Goal: Task Accomplishment & Management: Manage account settings

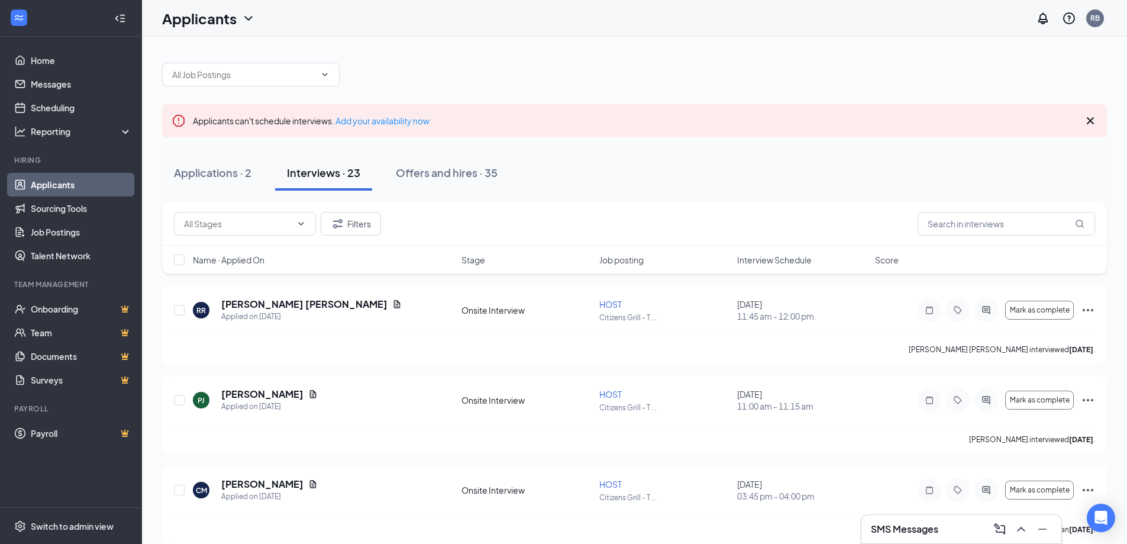
click at [753, 257] on span "Interview Schedule" at bounding box center [774, 260] width 75 height 12
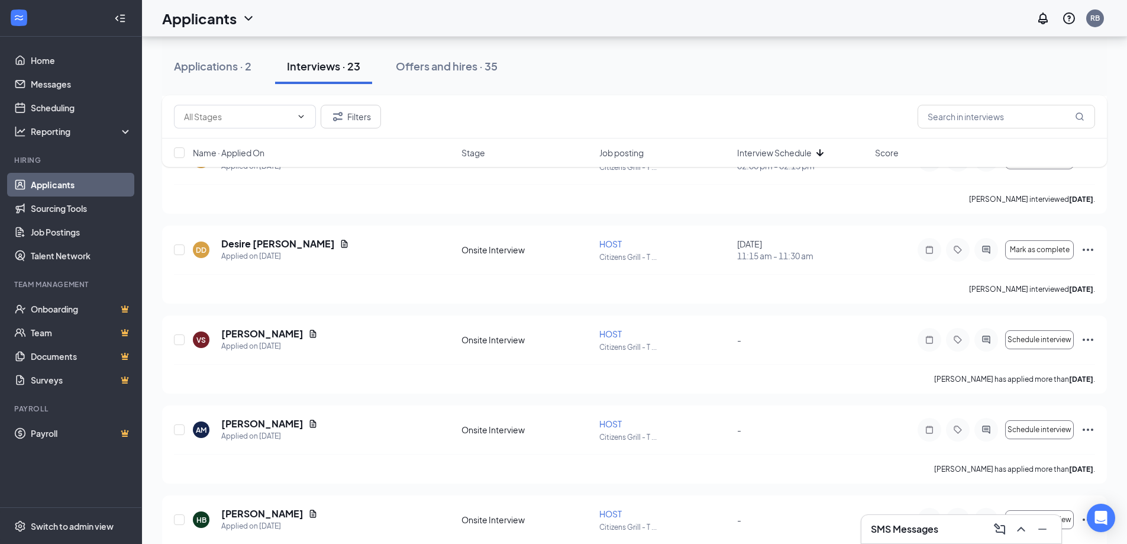
scroll to position [1538, 0]
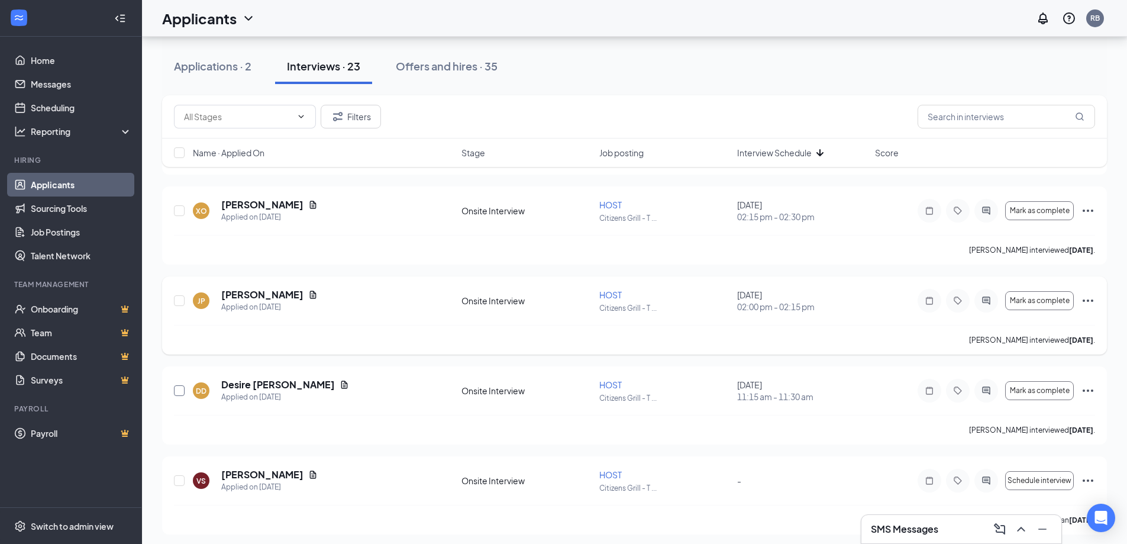
click at [178, 389] on input "checkbox" at bounding box center [179, 390] width 11 height 11
checkbox input "true"
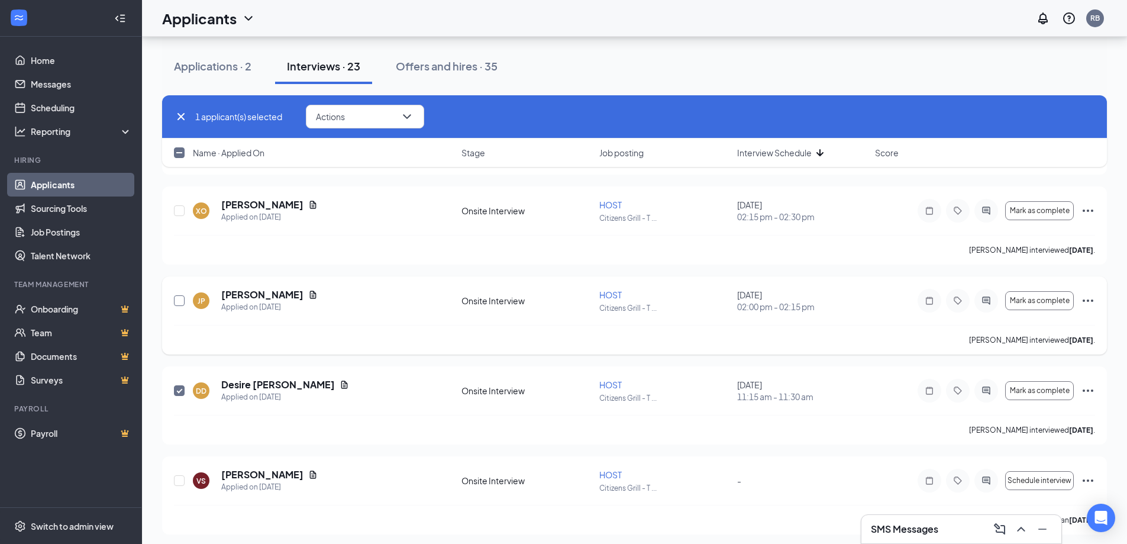
click at [176, 299] on input "checkbox" at bounding box center [179, 300] width 11 height 11
checkbox input "true"
click at [178, 209] on input "checkbox" at bounding box center [179, 210] width 11 height 11
checkbox input "true"
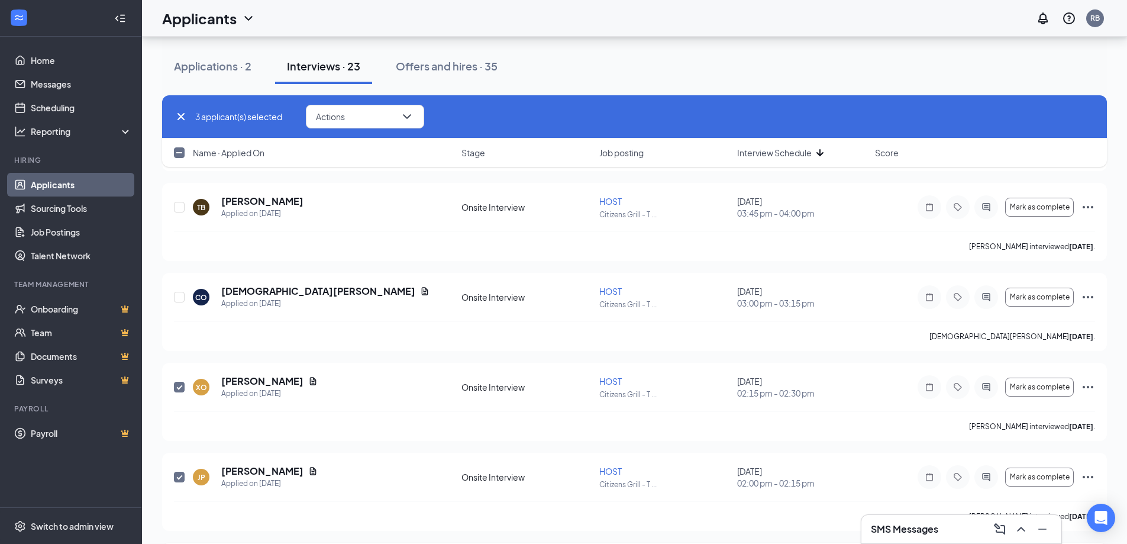
scroll to position [1361, 0]
drag, startPoint x: 182, startPoint y: 297, endPoint x: 180, endPoint y: 263, distance: 34.3
click at [182, 298] on input "checkbox" at bounding box center [179, 298] width 11 height 11
checkbox input "true"
click at [182, 209] on input "checkbox" at bounding box center [179, 208] width 11 height 11
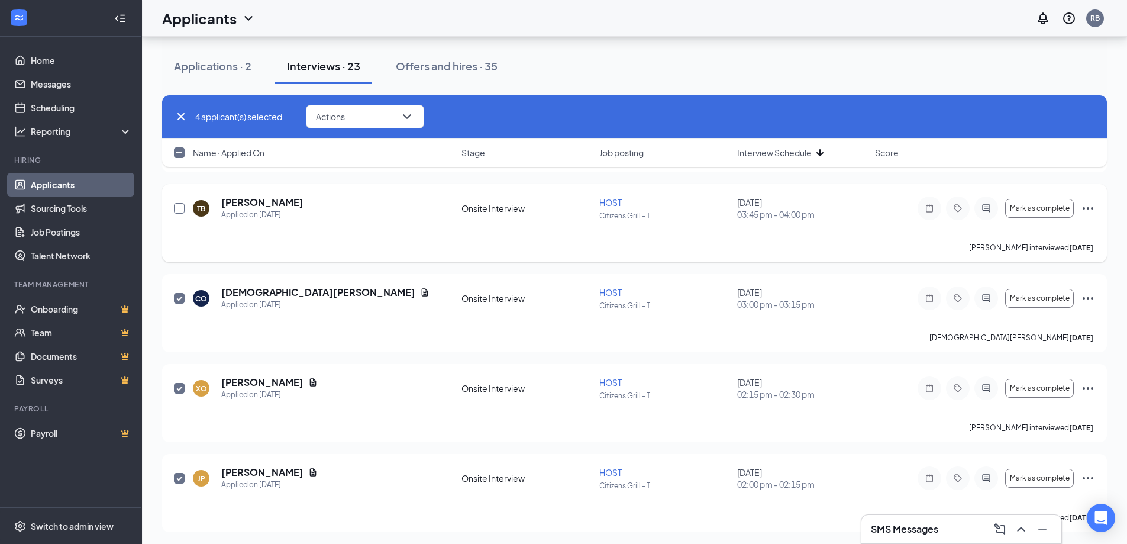
checkbox input "true"
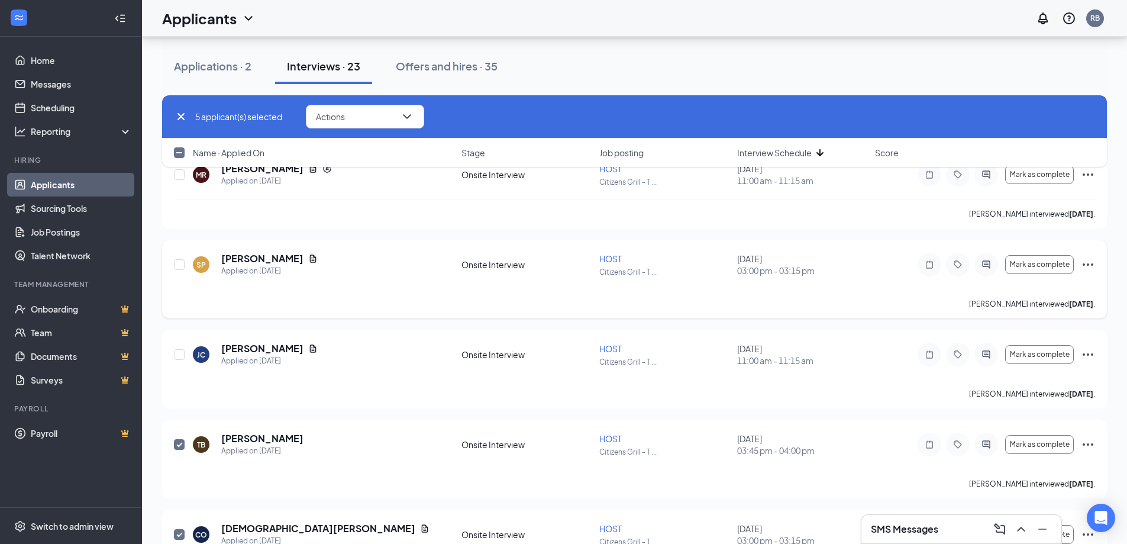
scroll to position [1124, 0]
click at [179, 353] on input "checkbox" at bounding box center [179, 355] width 11 height 11
checkbox input "true"
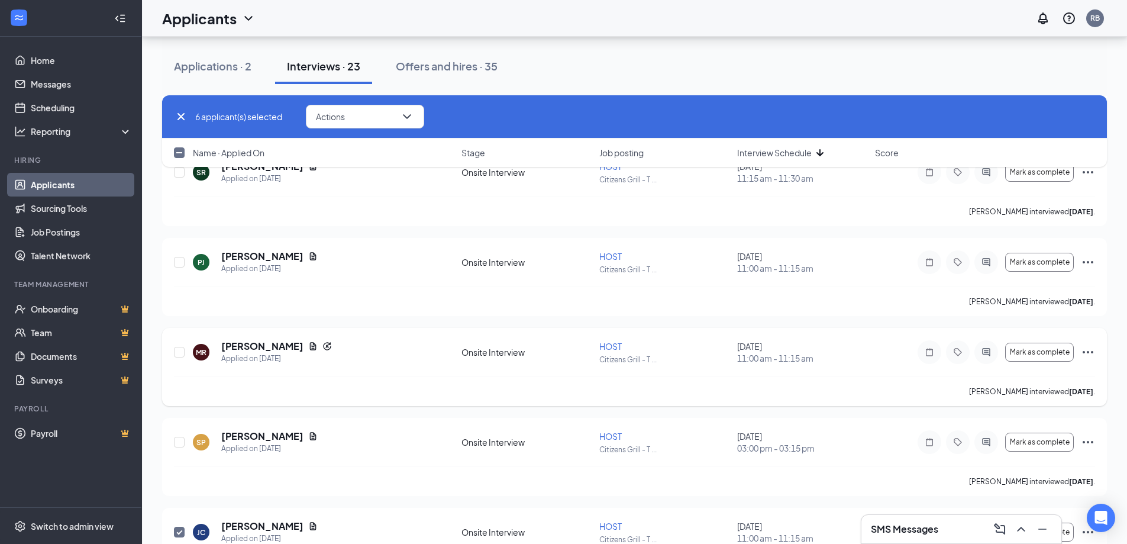
scroll to position [947, 0]
click at [180, 354] on input "checkbox" at bounding box center [179, 352] width 11 height 11
checkbox input "true"
click at [176, 260] on input "checkbox" at bounding box center [179, 262] width 11 height 11
checkbox input "true"
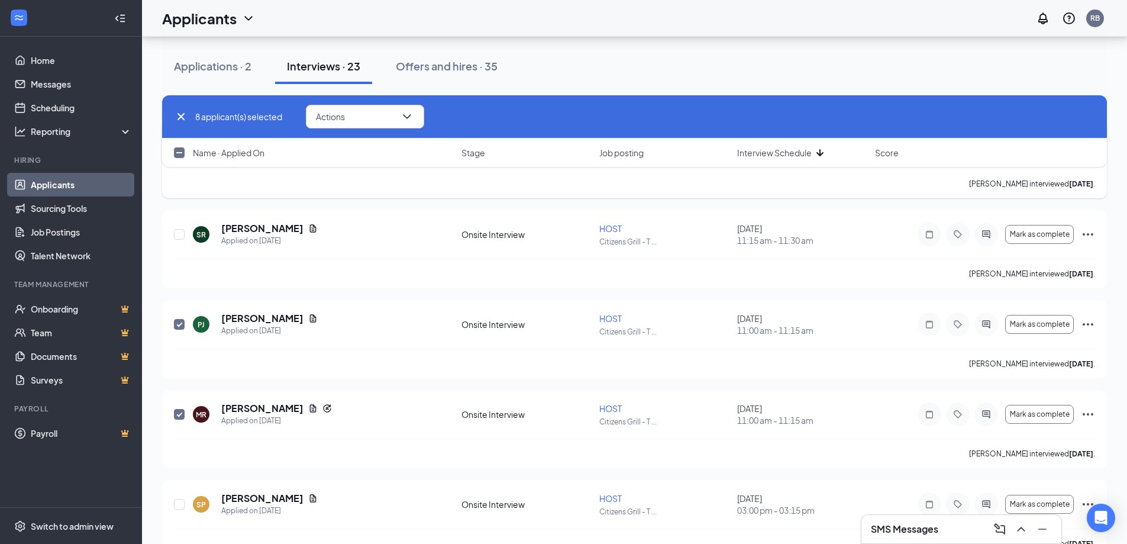
scroll to position [769, 0]
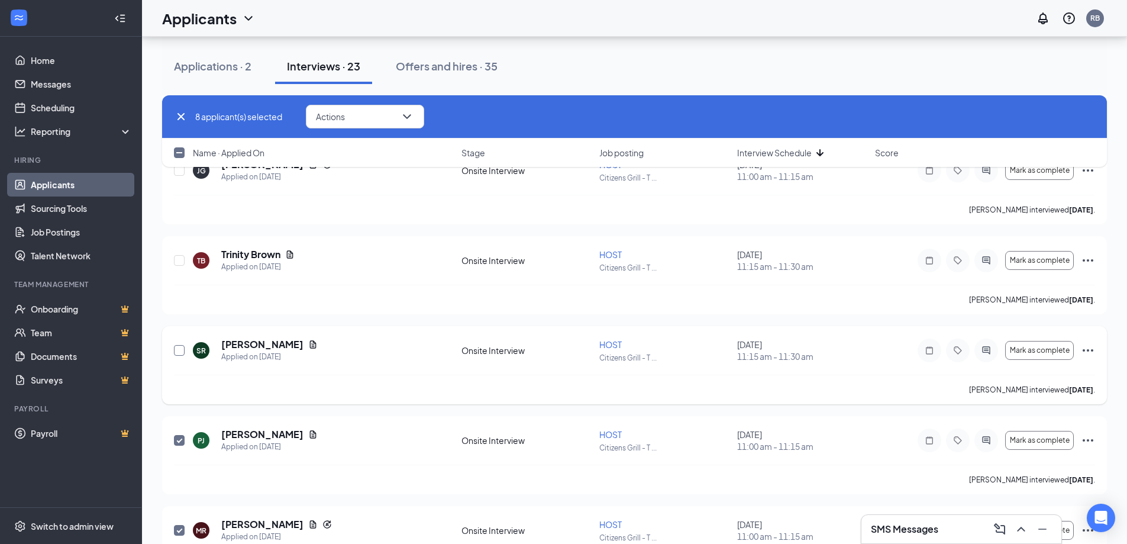
click at [181, 352] on input "checkbox" at bounding box center [179, 350] width 11 height 11
checkbox input "true"
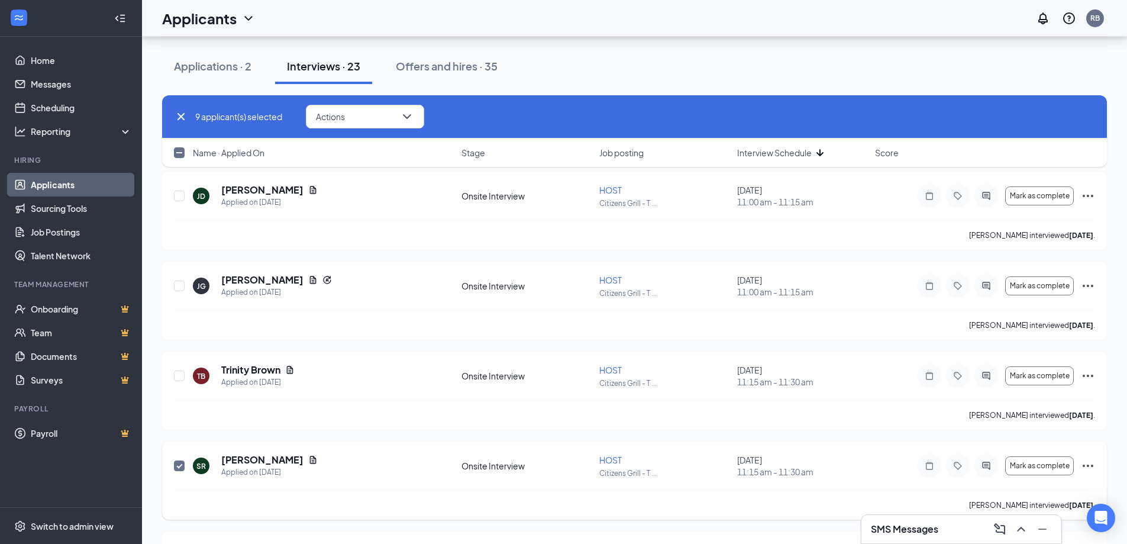
scroll to position [651, 0]
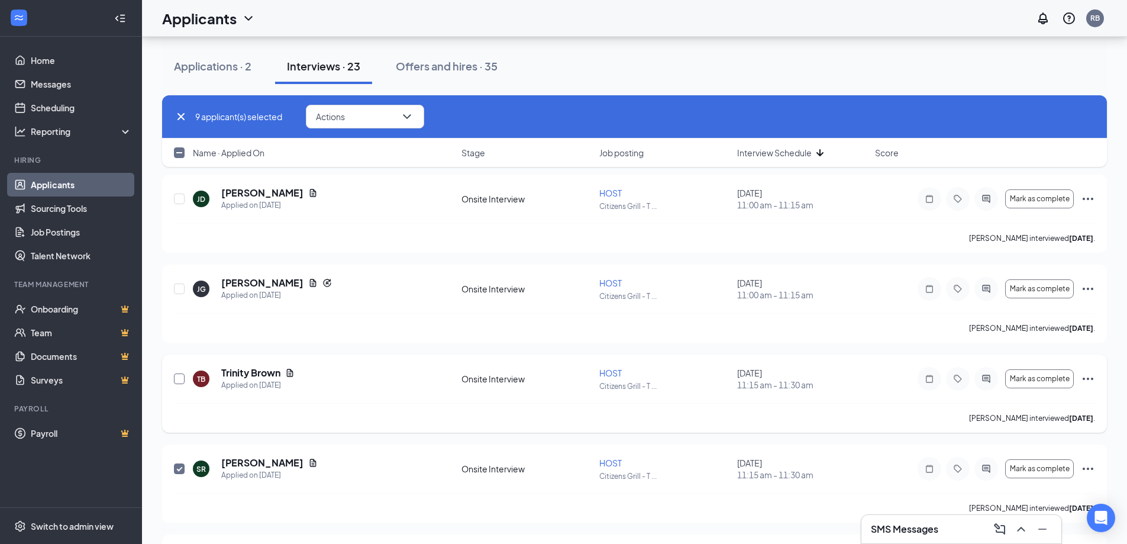
click at [180, 380] on input "checkbox" at bounding box center [179, 378] width 11 height 11
checkbox input "true"
click at [186, 287] on div "[PERSON_NAME] Applied on [DATE] Onsite Interview HOST Citizens Grill - T ... [D…" at bounding box center [634, 294] width 921 height 37
click at [176, 290] on input "checkbox" at bounding box center [179, 288] width 11 height 11
checkbox input "true"
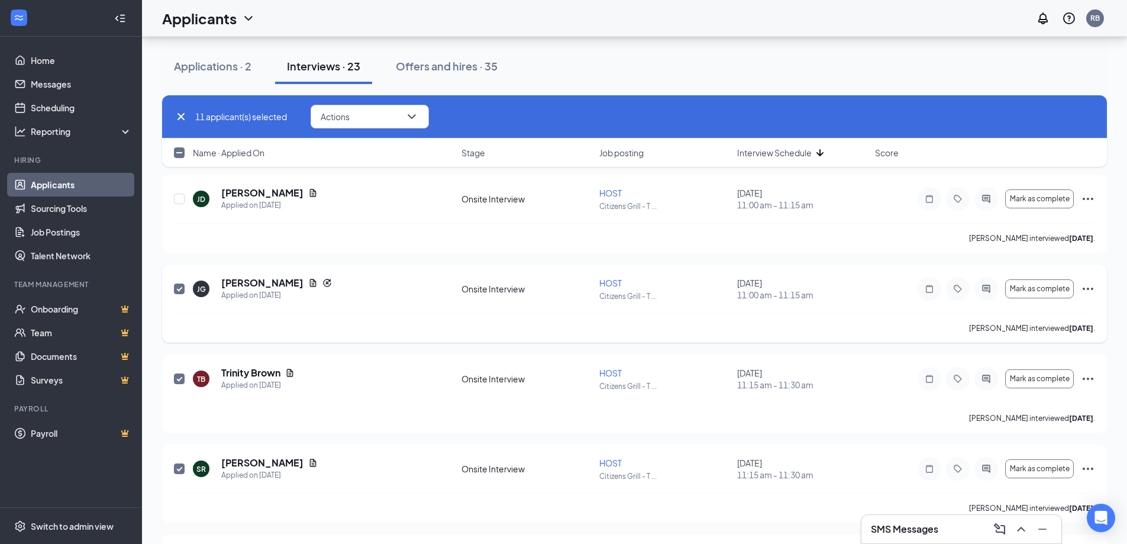
scroll to position [533, 0]
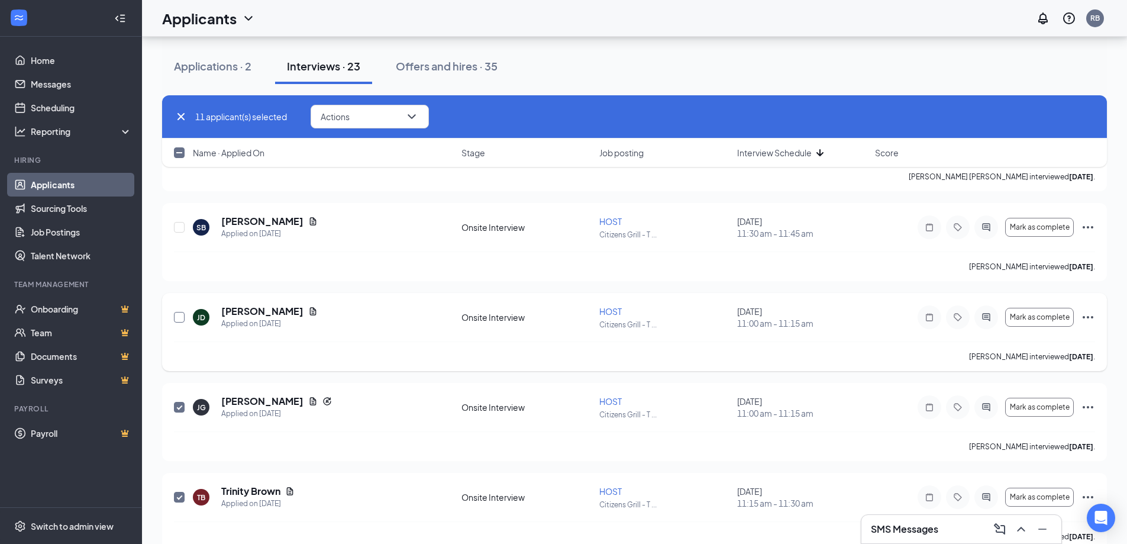
drag, startPoint x: 179, startPoint y: 316, endPoint x: 179, endPoint y: 305, distance: 11.2
click at [179, 317] on input "checkbox" at bounding box center [179, 317] width 11 height 11
checkbox input "true"
click at [183, 231] on input "checkbox" at bounding box center [179, 227] width 11 height 11
checkbox input "true"
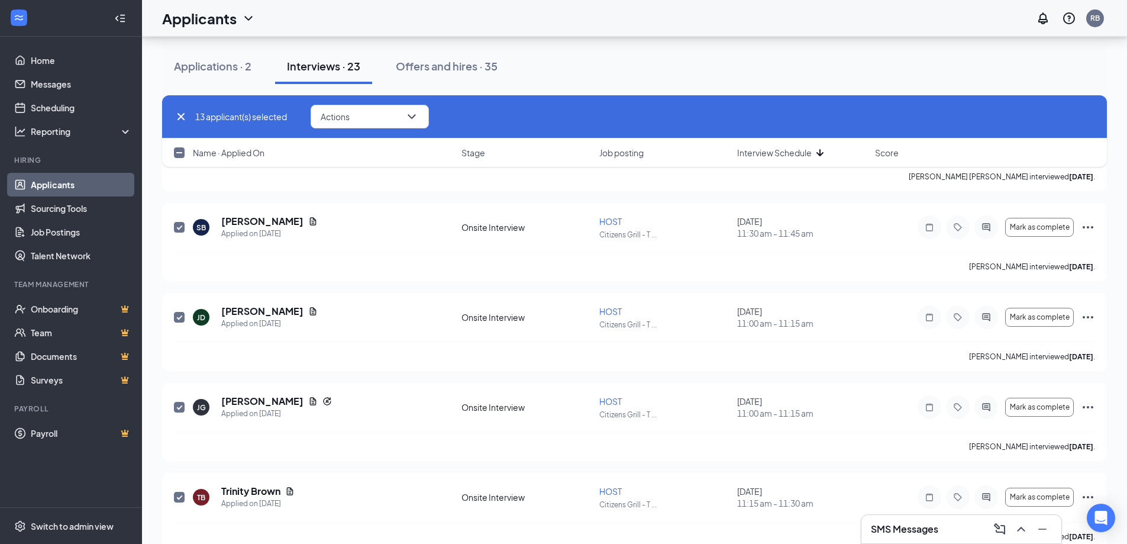
scroll to position [355, 0]
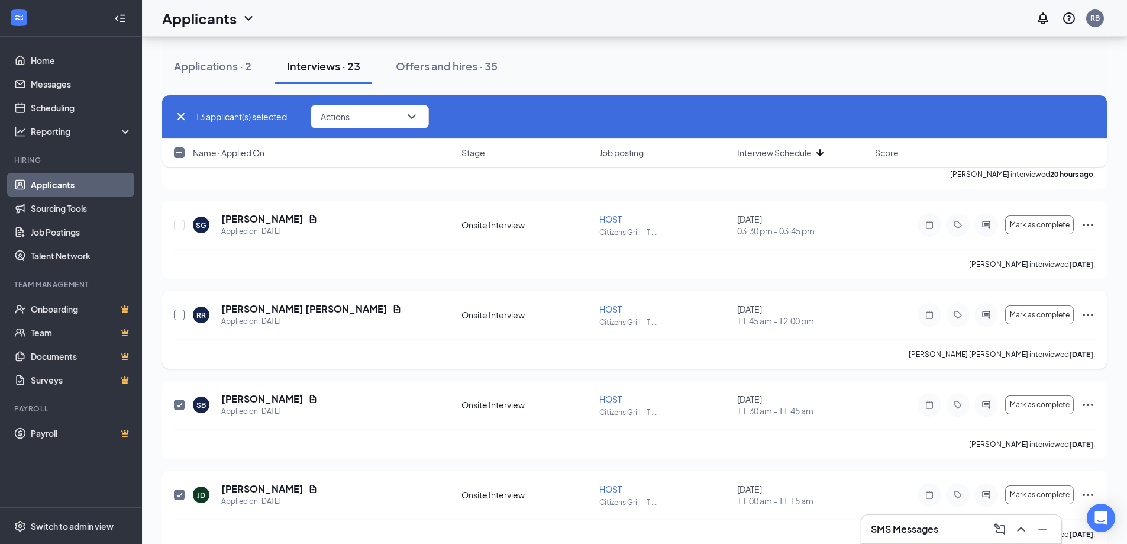
click at [178, 312] on input "checkbox" at bounding box center [179, 314] width 11 height 11
checkbox input "true"
click at [178, 224] on input "checkbox" at bounding box center [179, 225] width 11 height 11
checkbox input "true"
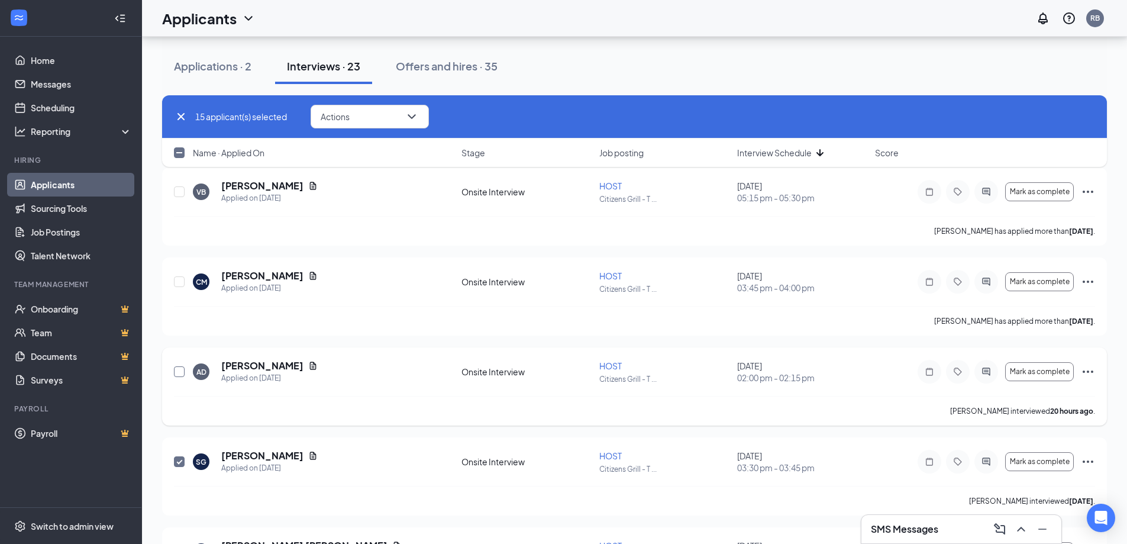
click at [179, 372] on input "checkbox" at bounding box center [179, 371] width 11 height 11
click at [181, 373] on input "checkbox" at bounding box center [179, 371] width 11 height 11
checkbox input "false"
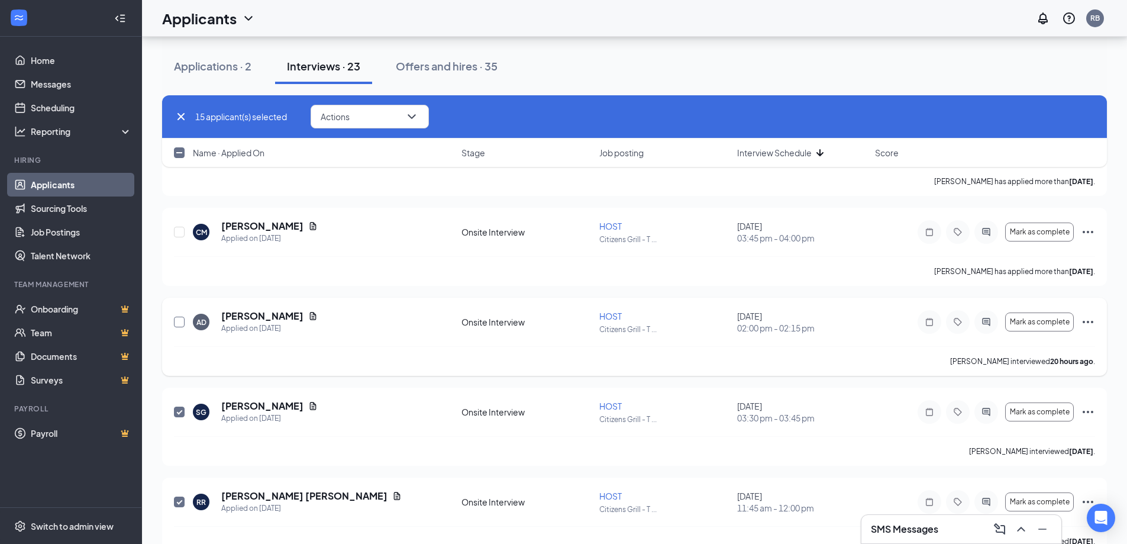
scroll to position [237, 0]
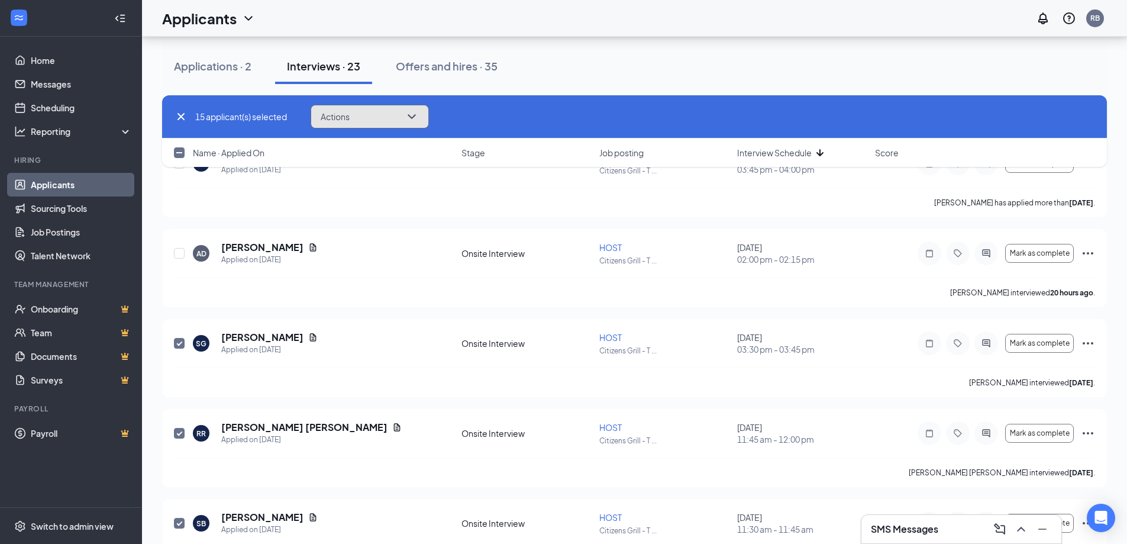
click at [408, 118] on icon "ChevronDown" at bounding box center [412, 116] width 14 height 14
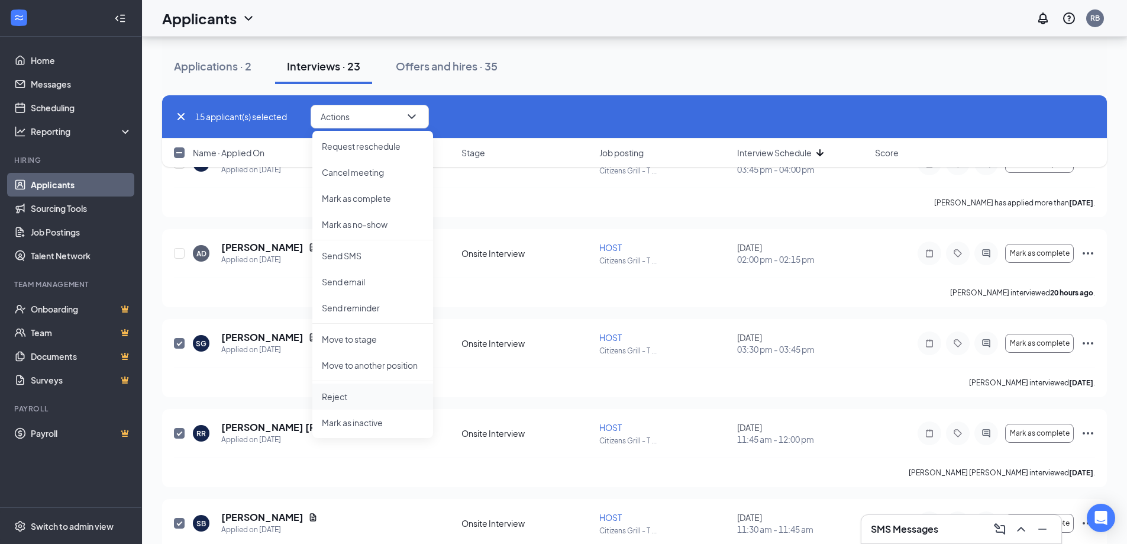
click at [363, 396] on p "Reject" at bounding box center [373, 397] width 102 height 12
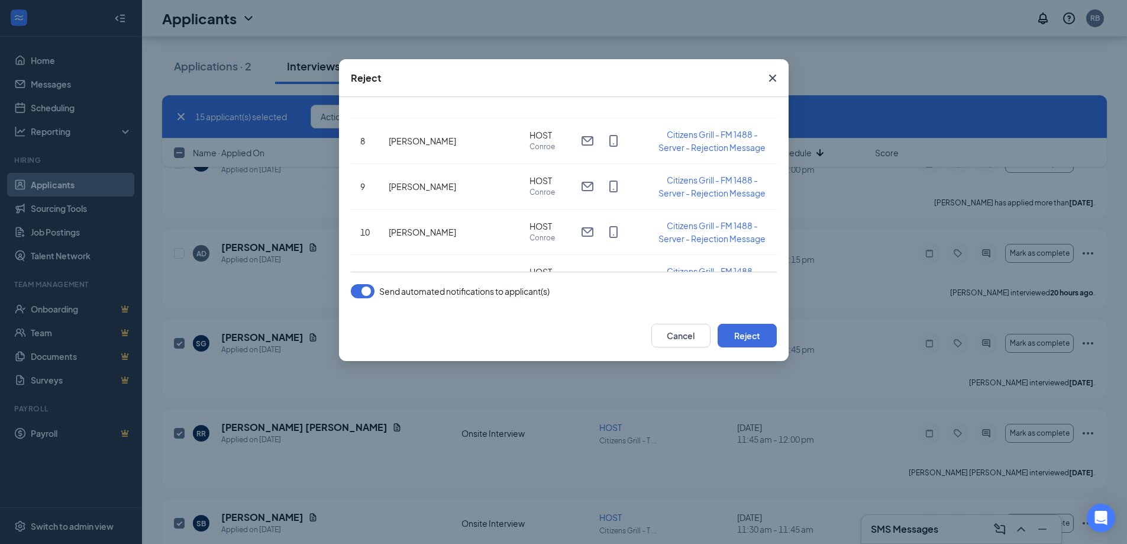
scroll to position [566, 0]
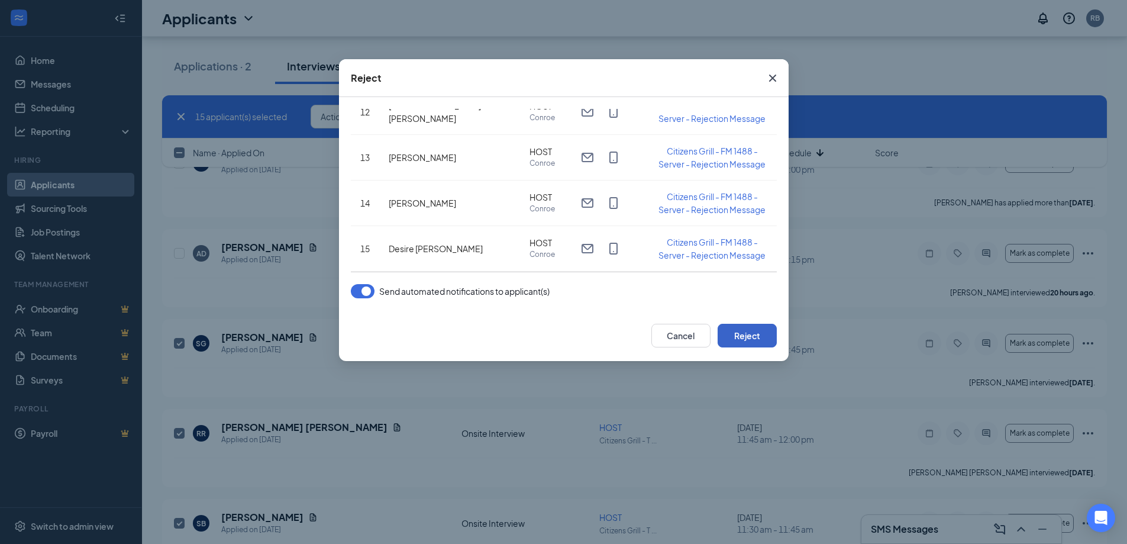
click at [750, 341] on button "Reject" at bounding box center [747, 336] width 59 height 24
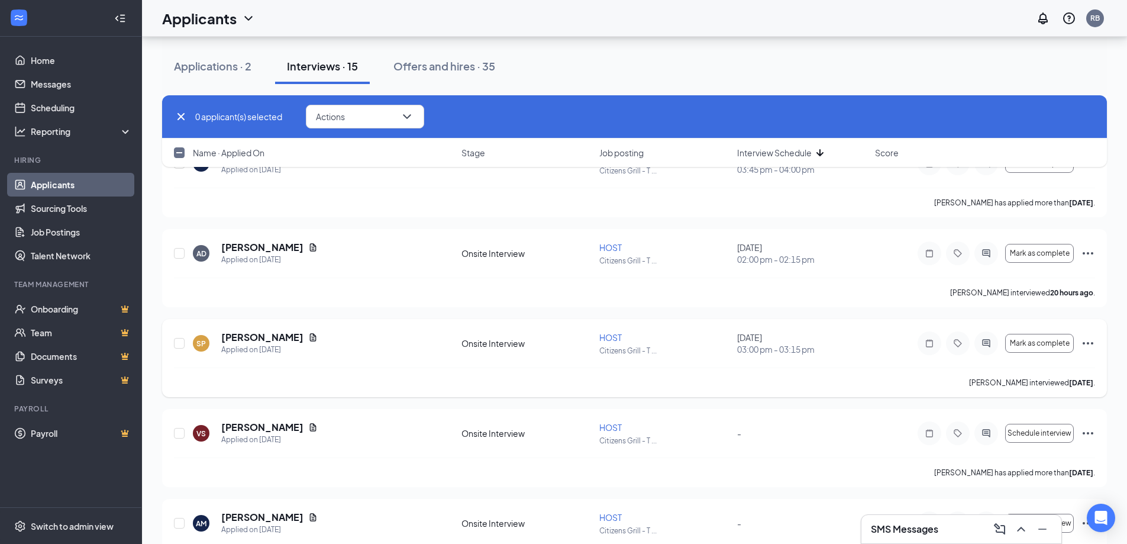
checkbox input "false"
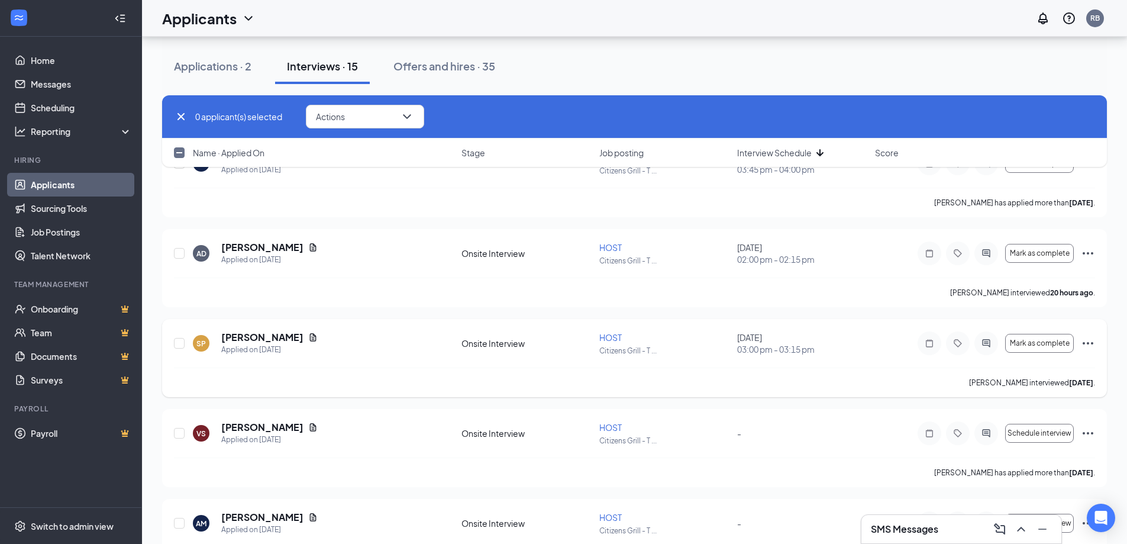
checkbox input "false"
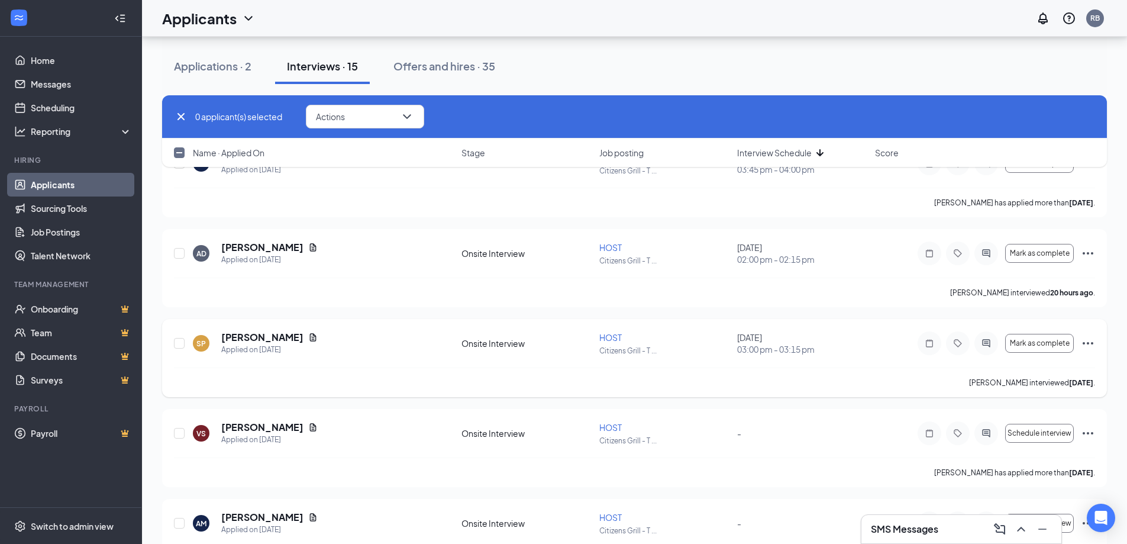
checkbox input "false"
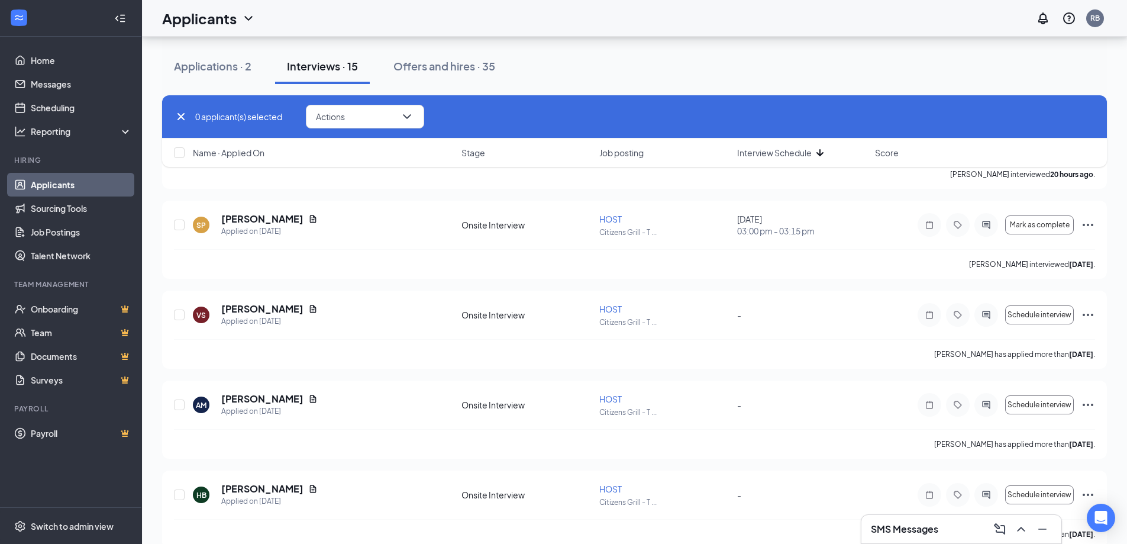
scroll to position [414, 0]
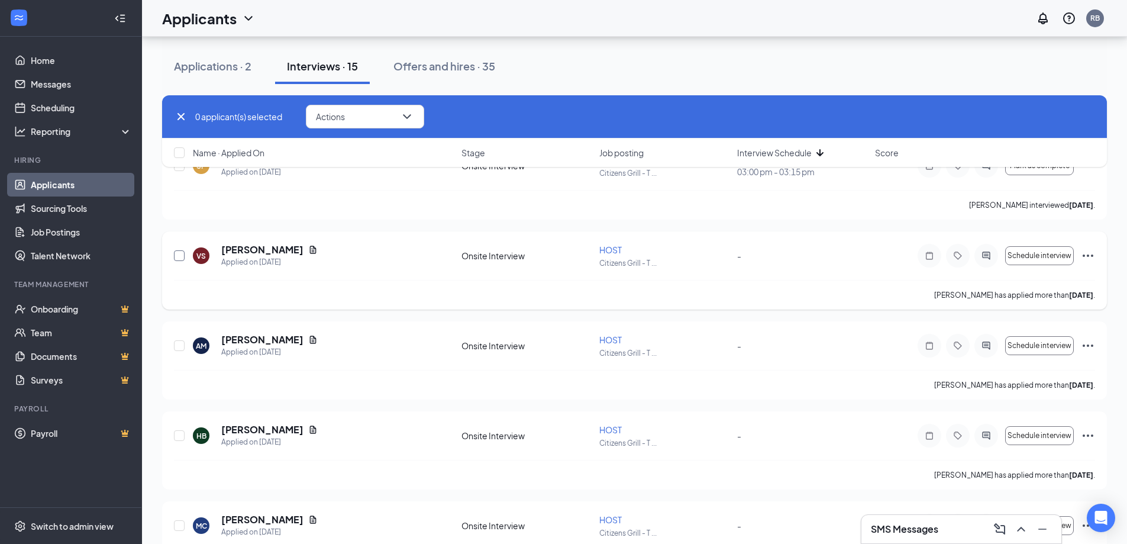
click at [183, 254] on input "checkbox" at bounding box center [179, 255] width 11 height 11
checkbox input "true"
drag, startPoint x: 177, startPoint y: 344, endPoint x: 196, endPoint y: 390, distance: 49.9
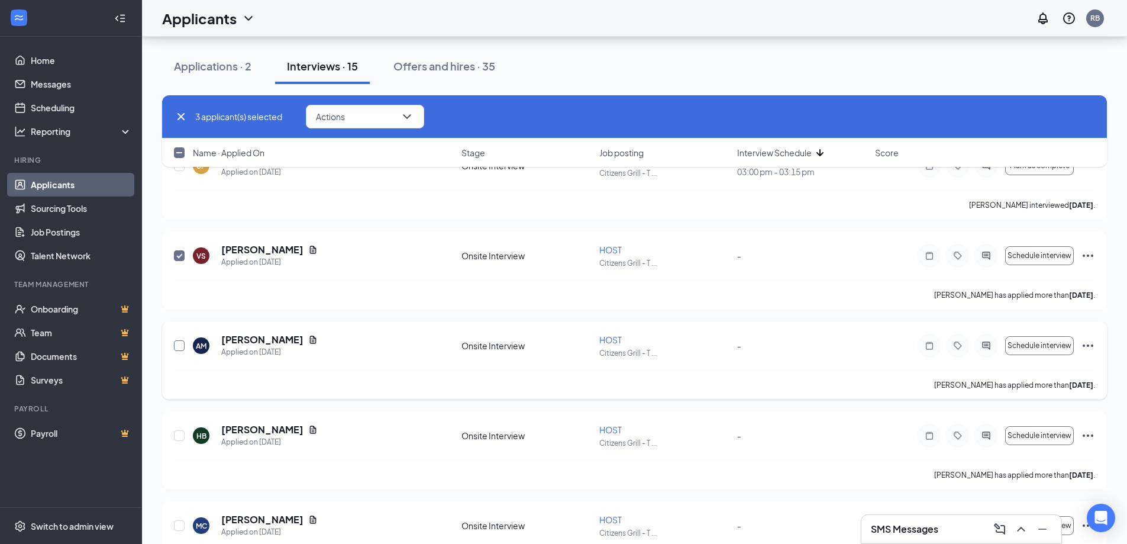
click at [176, 344] on input "checkbox" at bounding box center [179, 345] width 11 height 11
checkbox input "true"
click at [180, 443] on div at bounding box center [180, 435] width 12 height 25
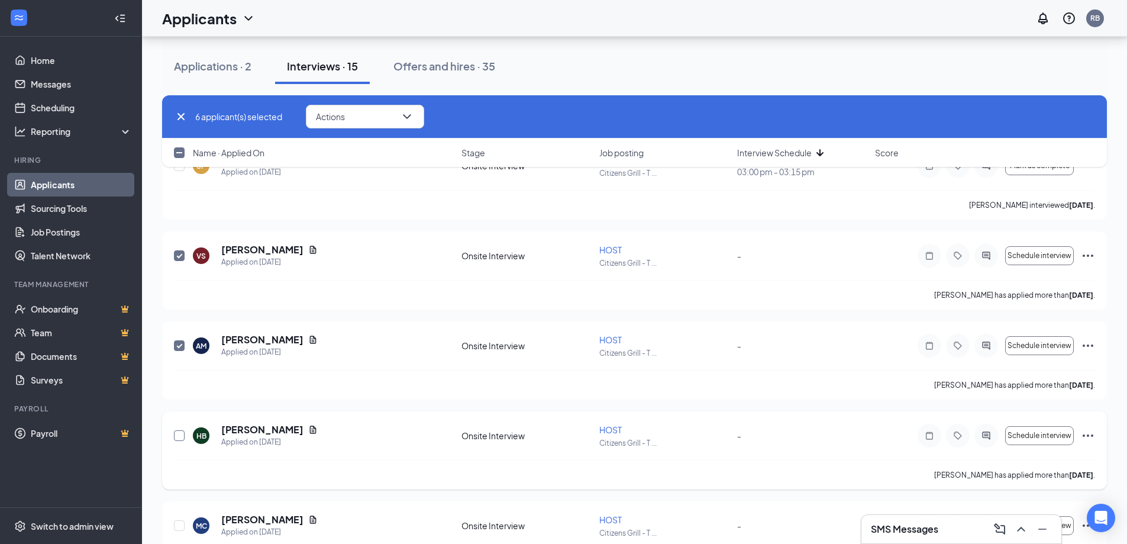
click at [176, 438] on input "checkbox" at bounding box center [179, 435] width 11 height 11
checkbox input "true"
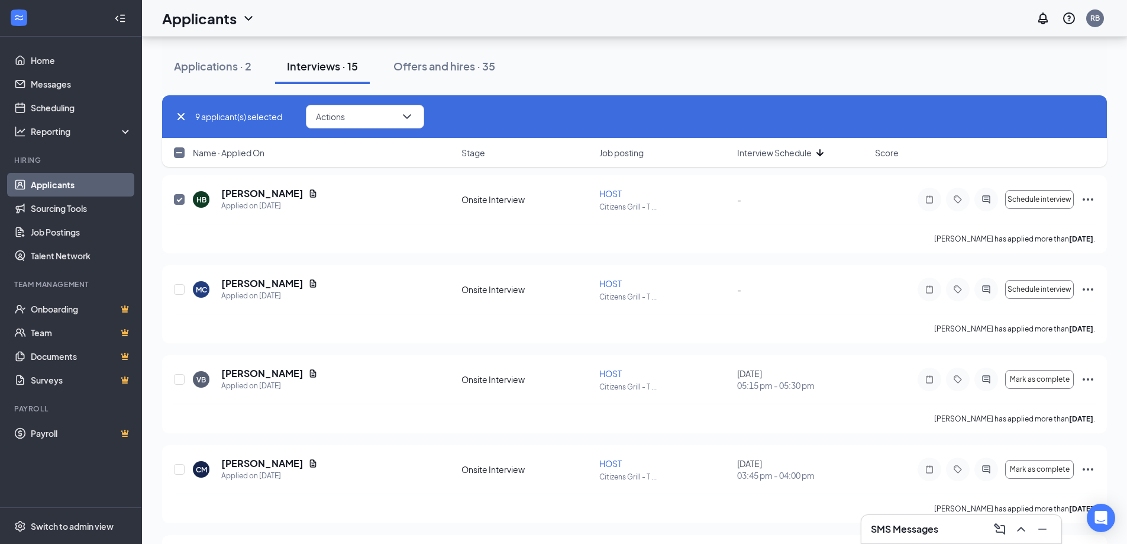
scroll to position [651, 0]
drag, startPoint x: 178, startPoint y: 289, endPoint x: 179, endPoint y: 333, distance: 44.4
click at [178, 289] on input "checkbox" at bounding box center [179, 288] width 11 height 11
checkbox input "true"
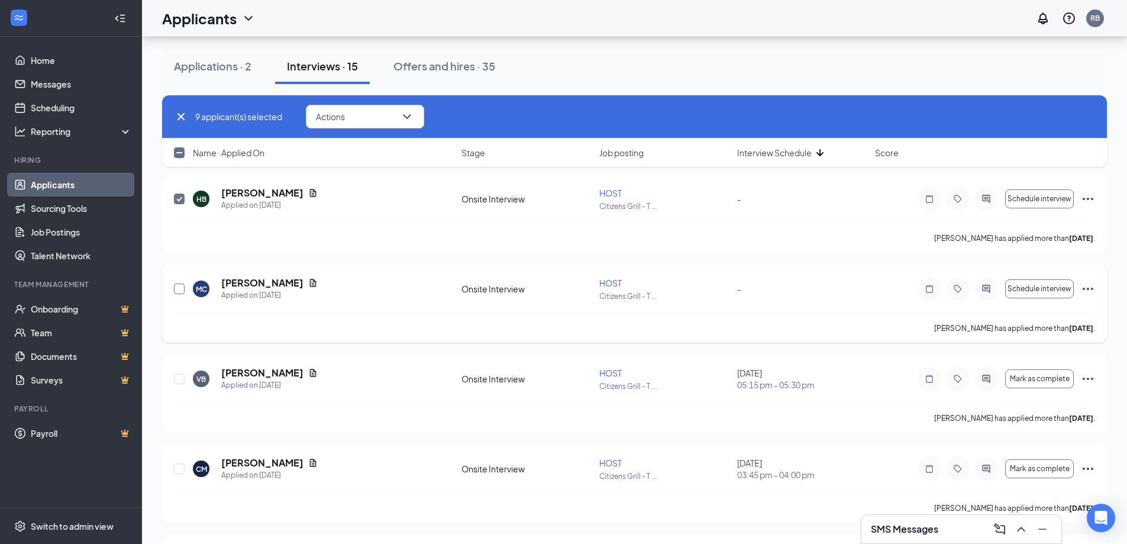
checkbox input "true"
drag, startPoint x: 179, startPoint y: 380, endPoint x: 183, endPoint y: 427, distance: 46.9
click at [179, 380] on input "checkbox" at bounding box center [179, 378] width 11 height 11
checkbox input "true"
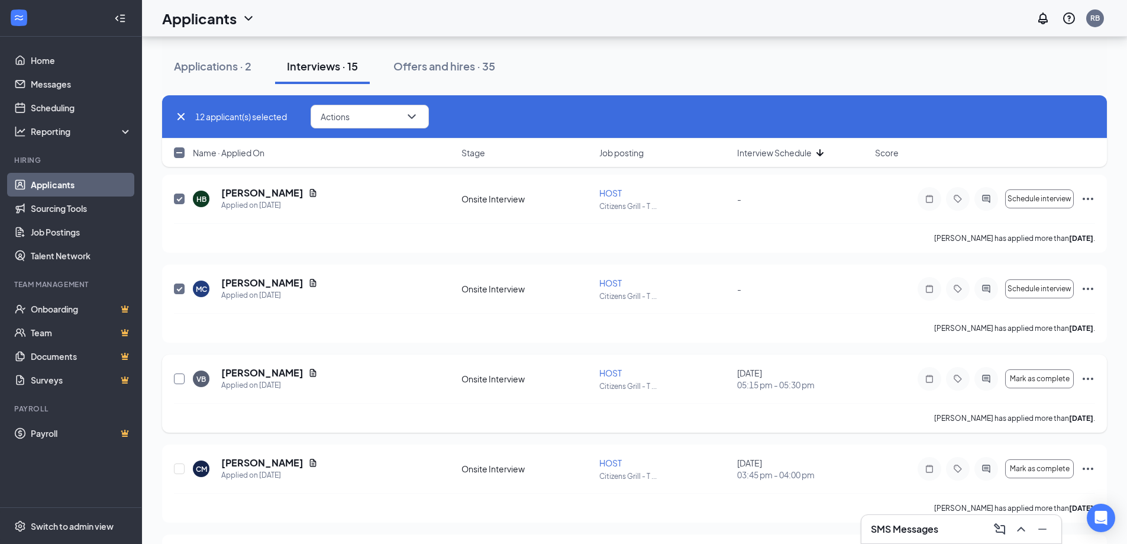
checkbox input "true"
click at [179, 474] on div at bounding box center [180, 468] width 12 height 25
click at [180, 473] on input "checkbox" at bounding box center [179, 468] width 11 height 11
checkbox input "true"
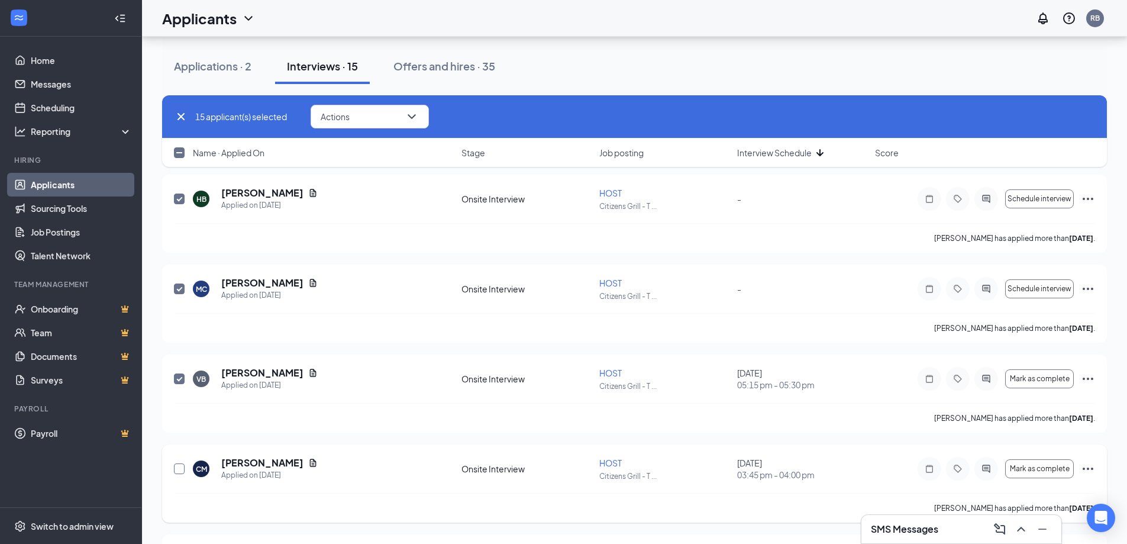
checkbox input "true"
click at [181, 380] on input "checkbox" at bounding box center [179, 378] width 11 height 11
checkbox input "false"
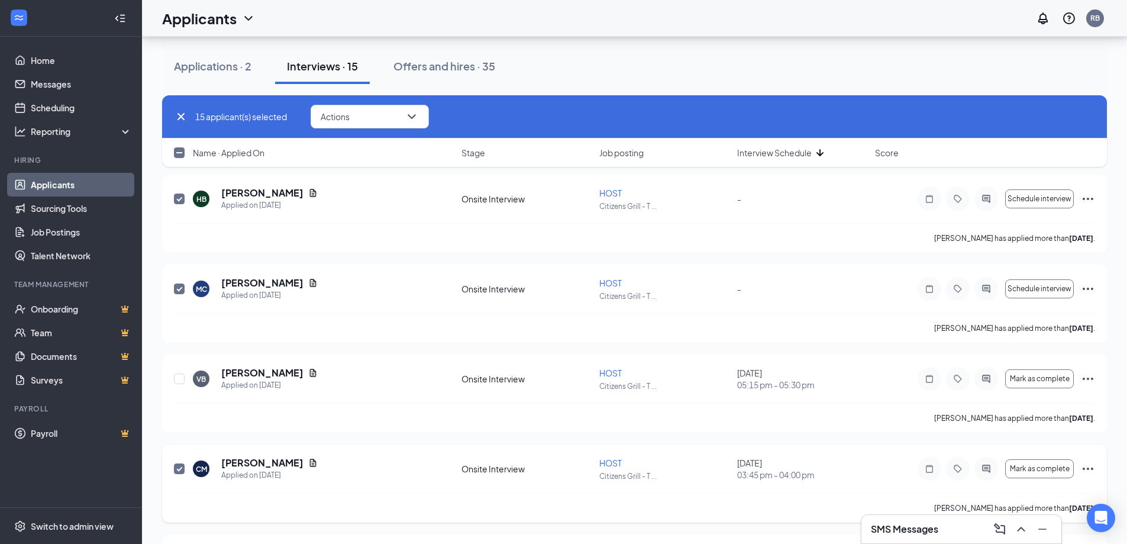
click at [180, 472] on input "checkbox" at bounding box center [179, 468] width 11 height 11
checkbox input "false"
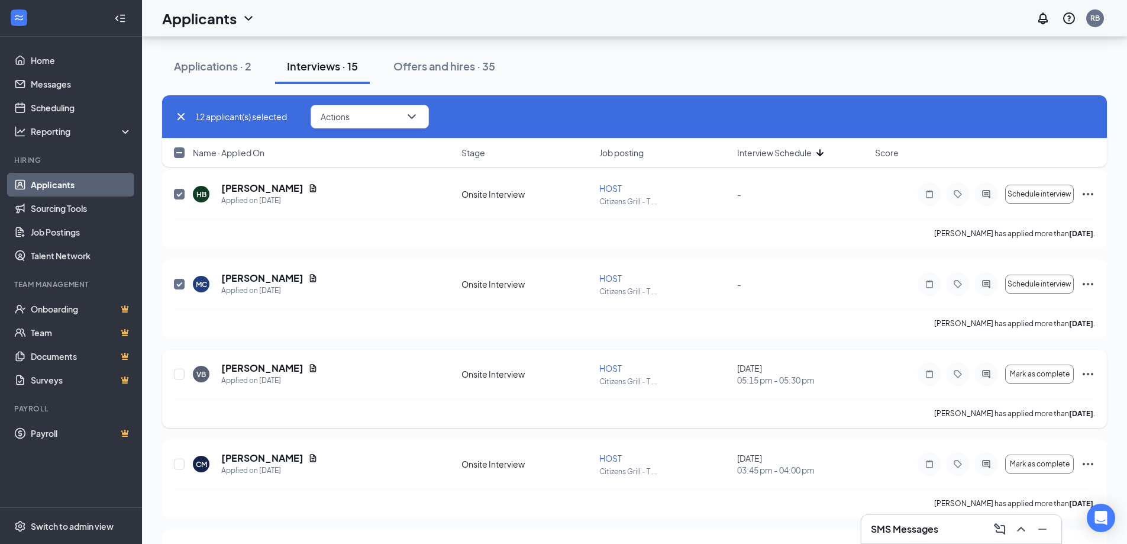
scroll to position [1420, 0]
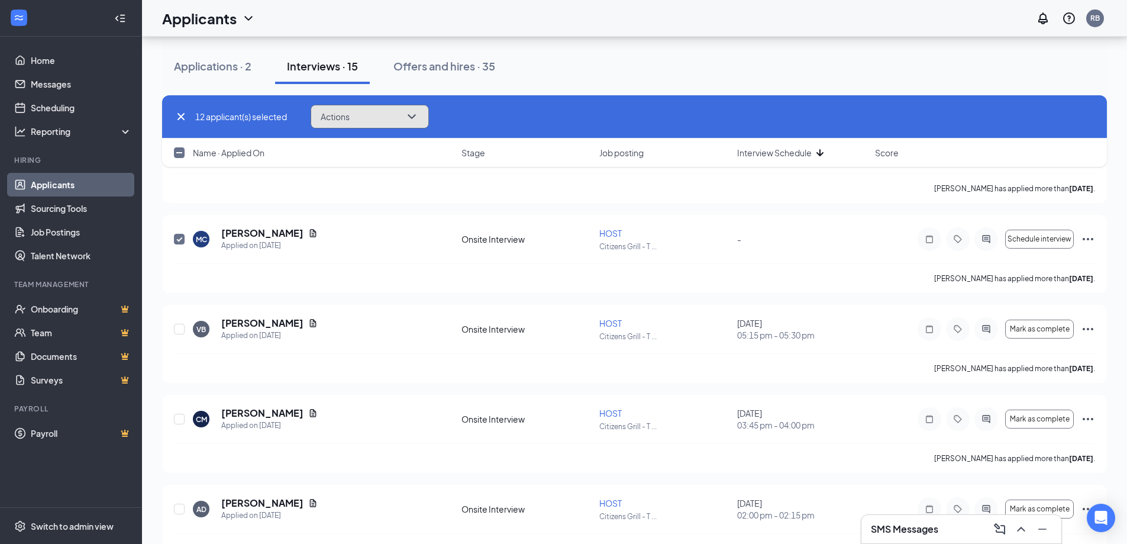
click at [417, 116] on icon "ChevronDown" at bounding box center [412, 116] width 14 height 14
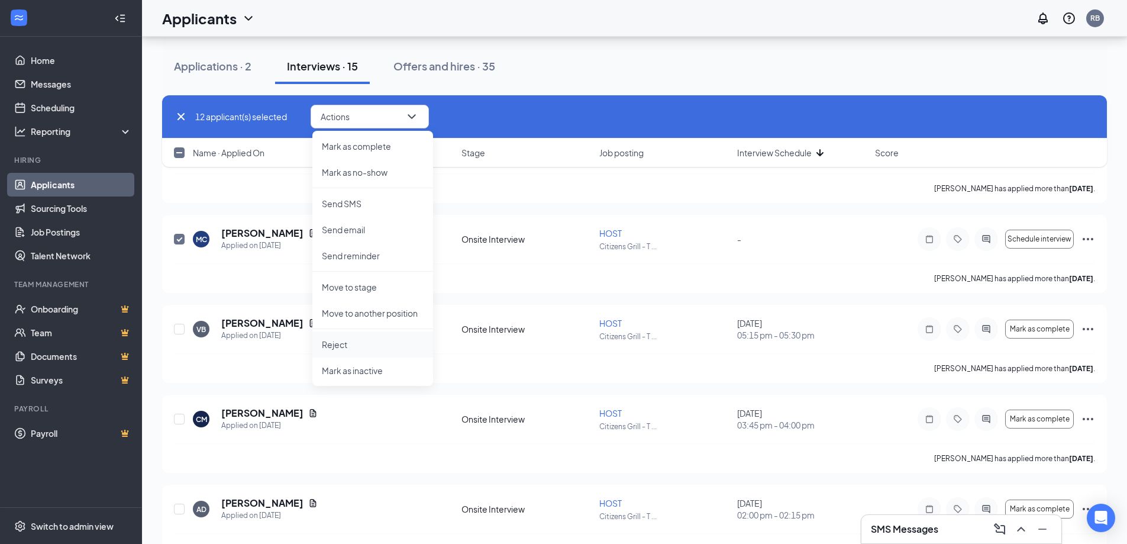
click at [369, 345] on p "Reject" at bounding box center [373, 344] width 102 height 12
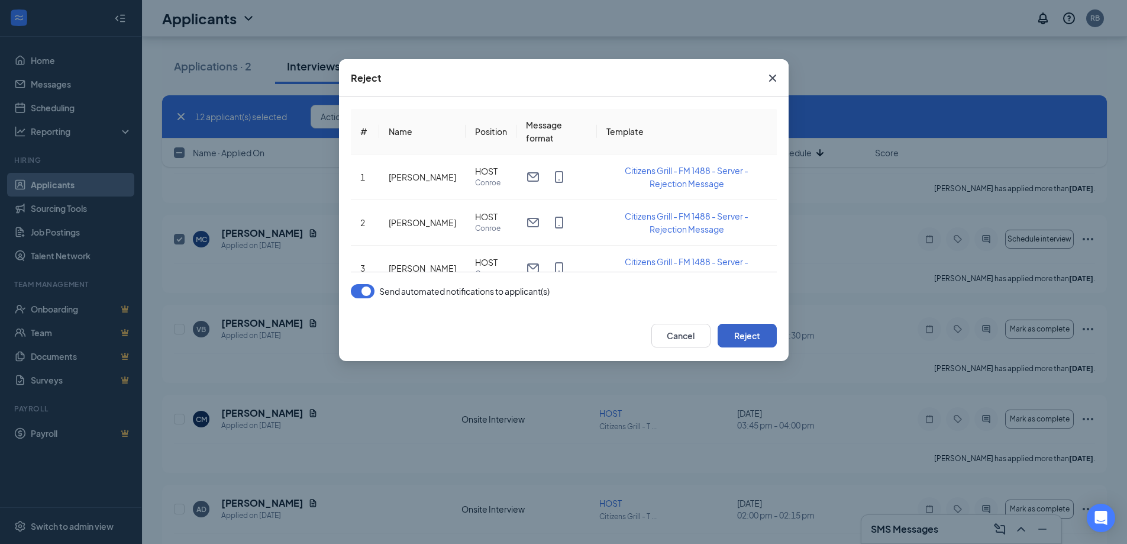
click at [768, 336] on button "Reject" at bounding box center [747, 336] width 59 height 24
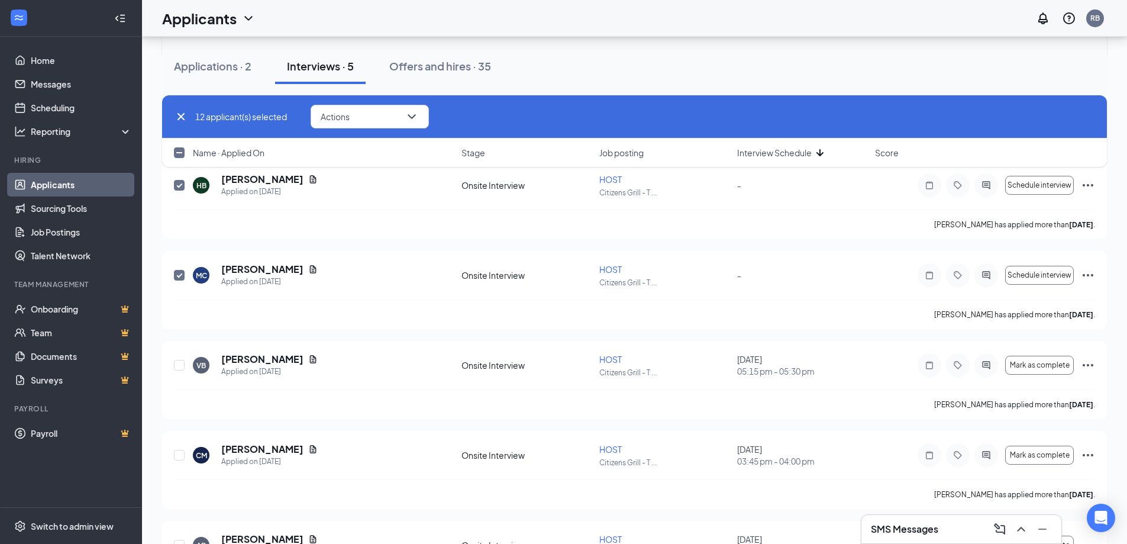
checkbox input "false"
checkbox input "true"
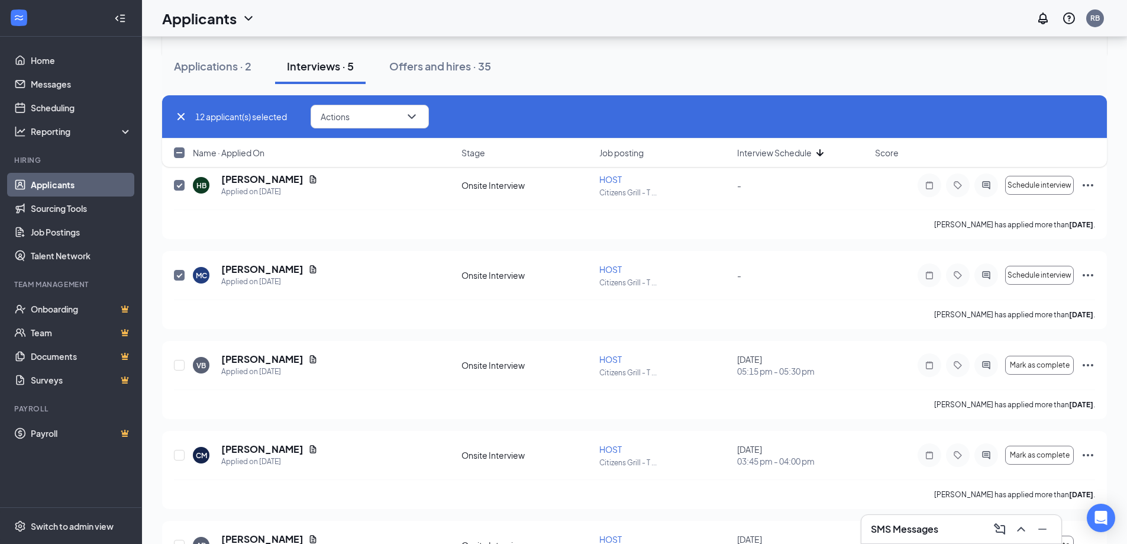
checkbox input "false"
checkbox input "true"
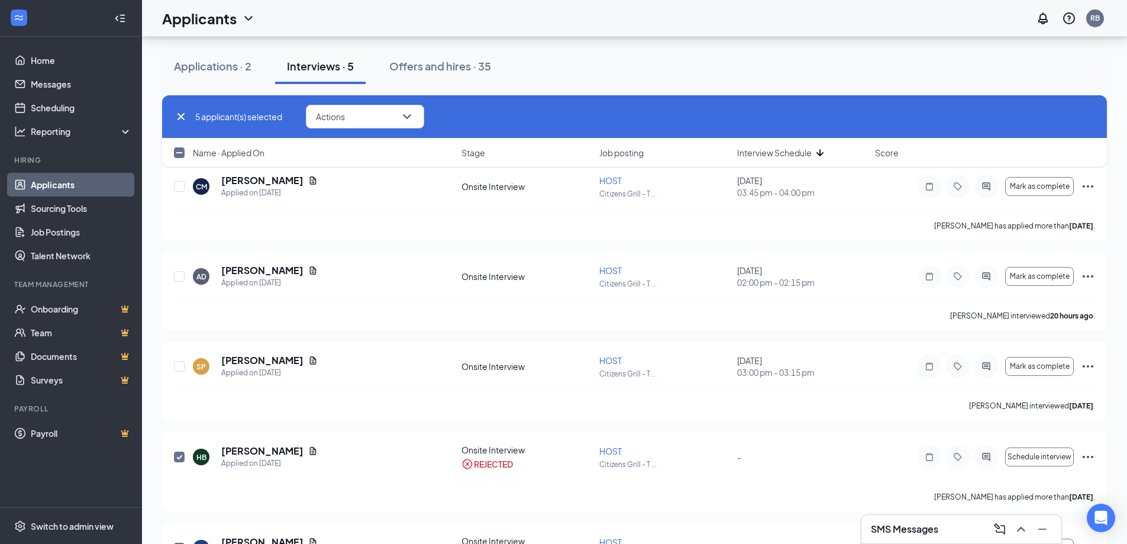
scroll to position [533, 0]
